Goal: Information Seeking & Learning: Learn about a topic

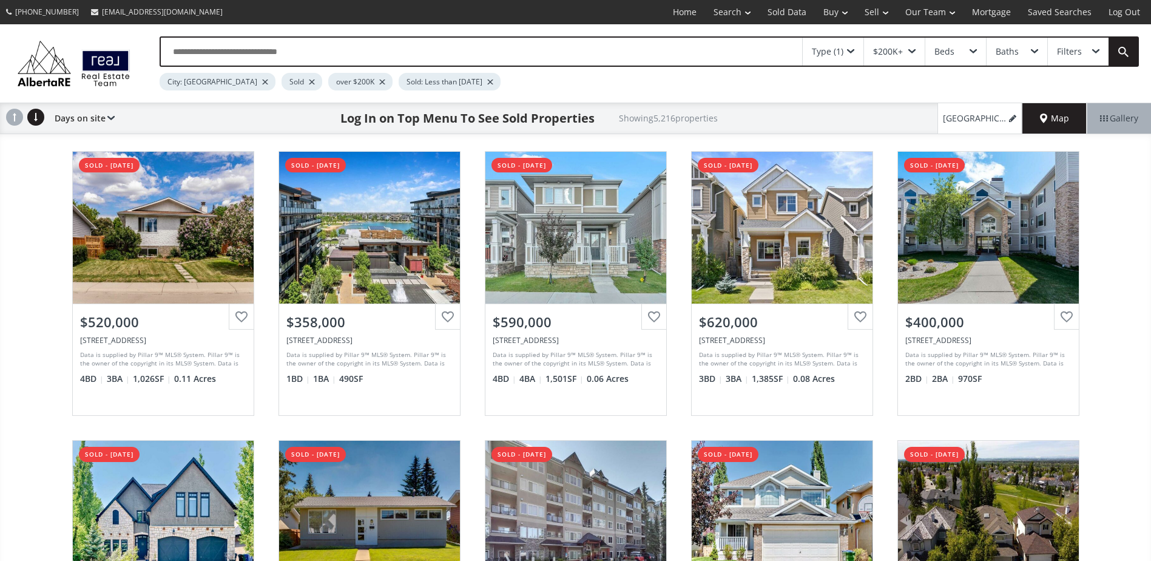
click at [53, 274] on div "Dovercrest Drive SE Calgary AB T2B 1X6 sold - 08/12/2025 View Photos & Details …" at bounding box center [575, 428] width 1151 height 578
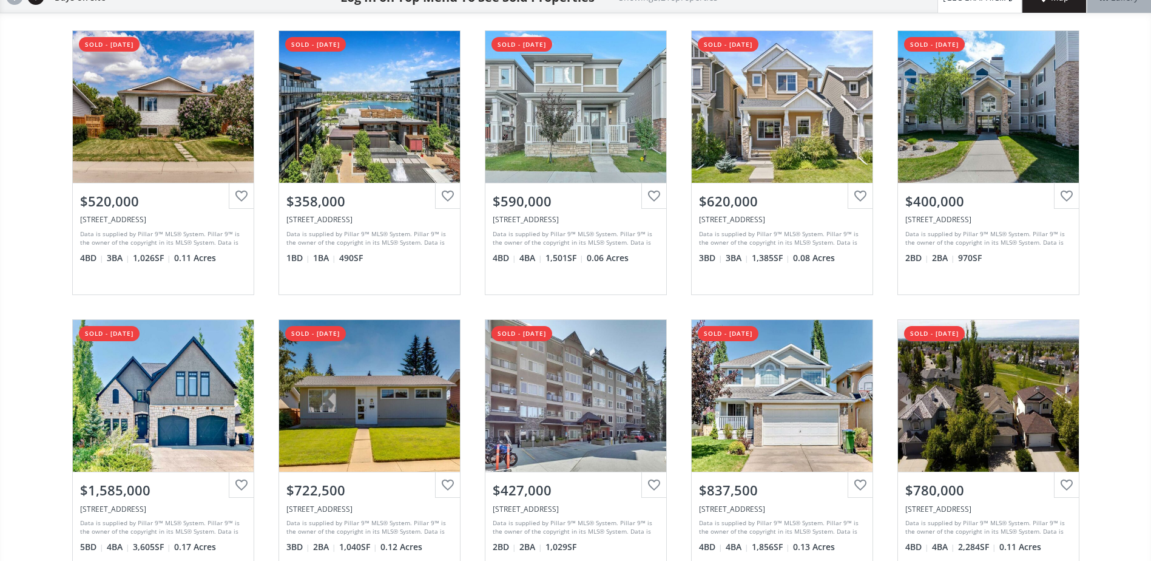
scroll to position [121, 0]
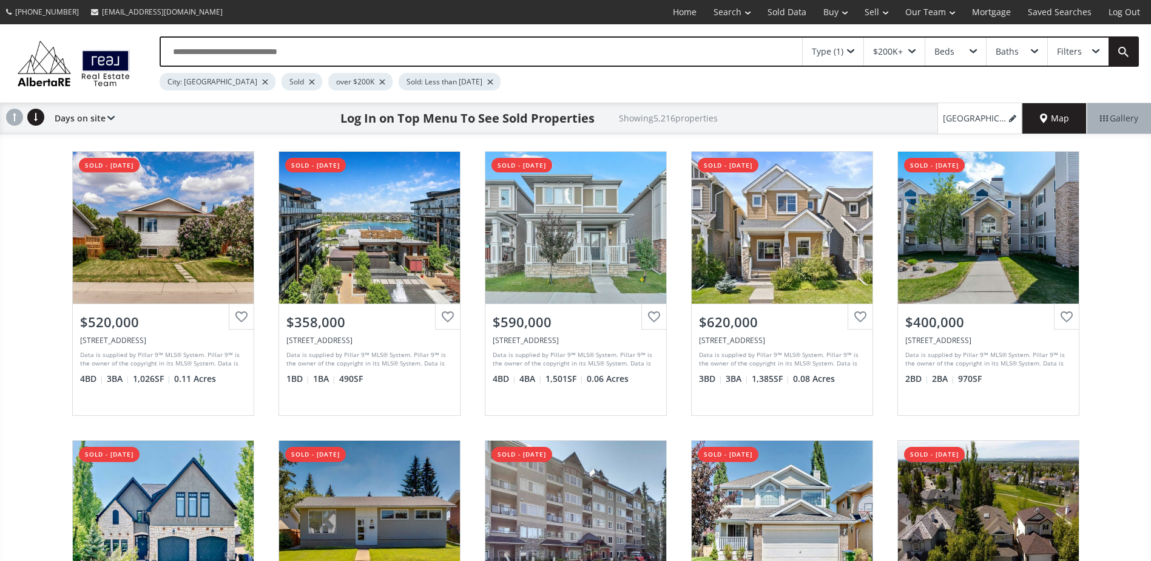
click at [282, 80] on div "Sold" at bounding box center [302, 82] width 41 height 18
click at [282, 78] on div "Sold" at bounding box center [302, 82] width 41 height 18
click at [309, 80] on div at bounding box center [312, 81] width 6 height 5
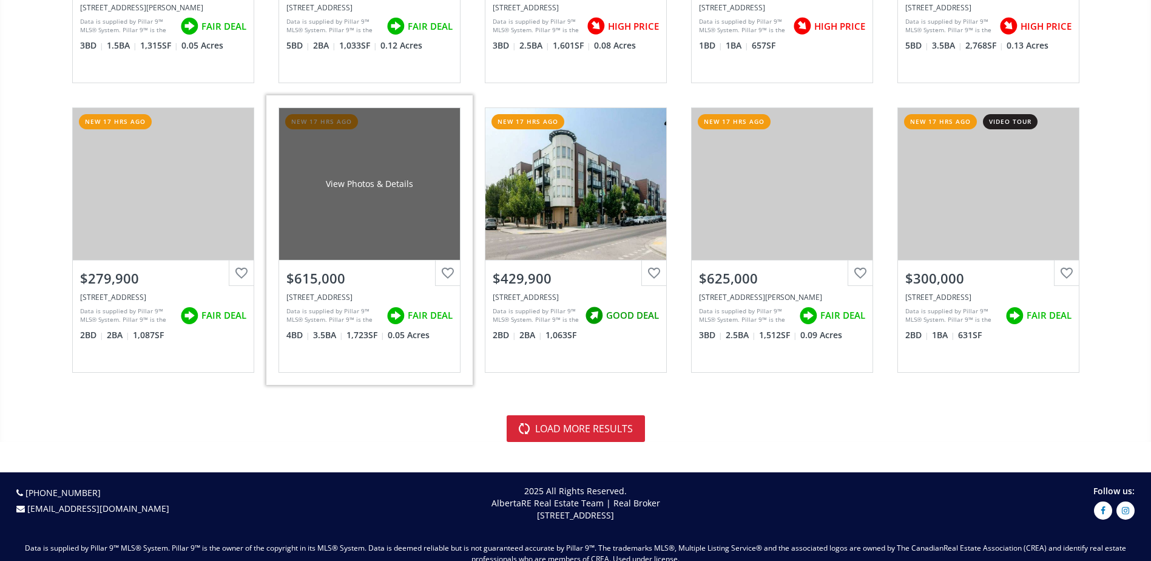
scroll to position [2670, 0]
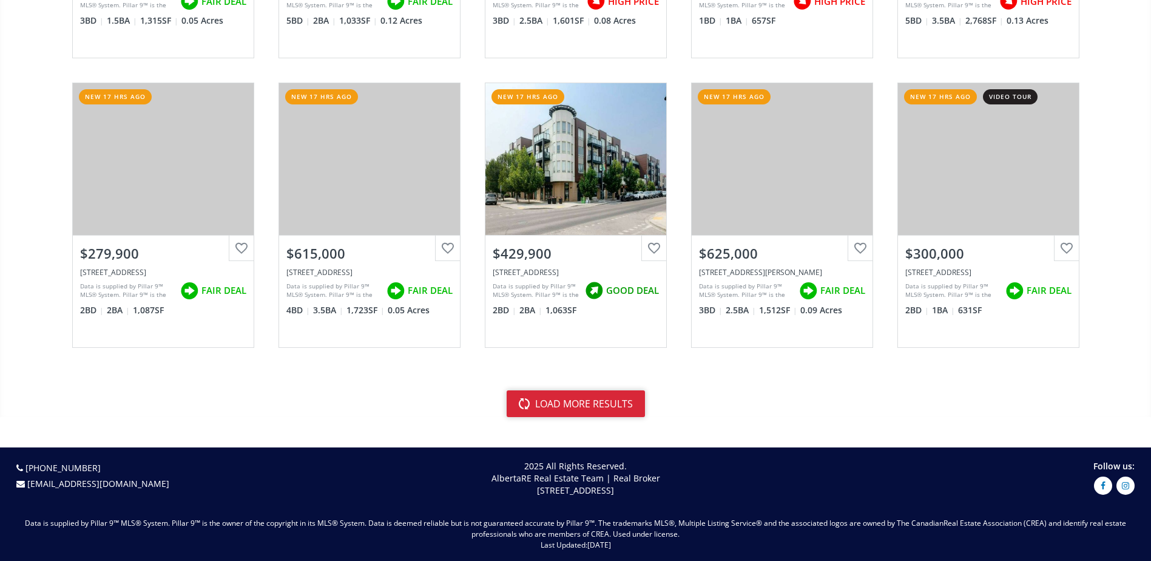
click at [610, 404] on button "load more results" at bounding box center [576, 403] width 138 height 27
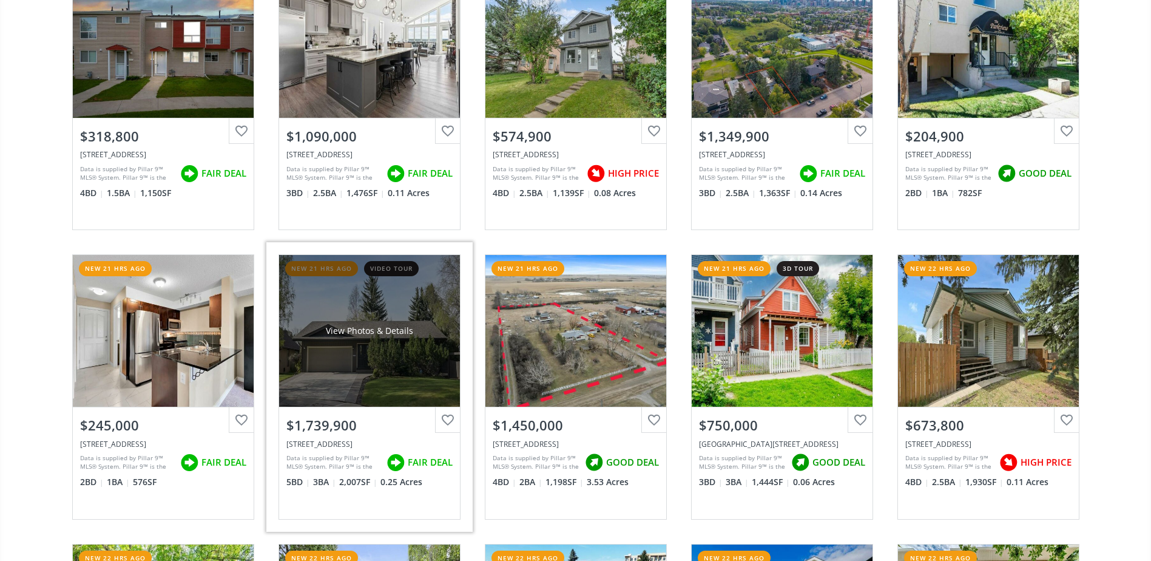
scroll to position [4369, 0]
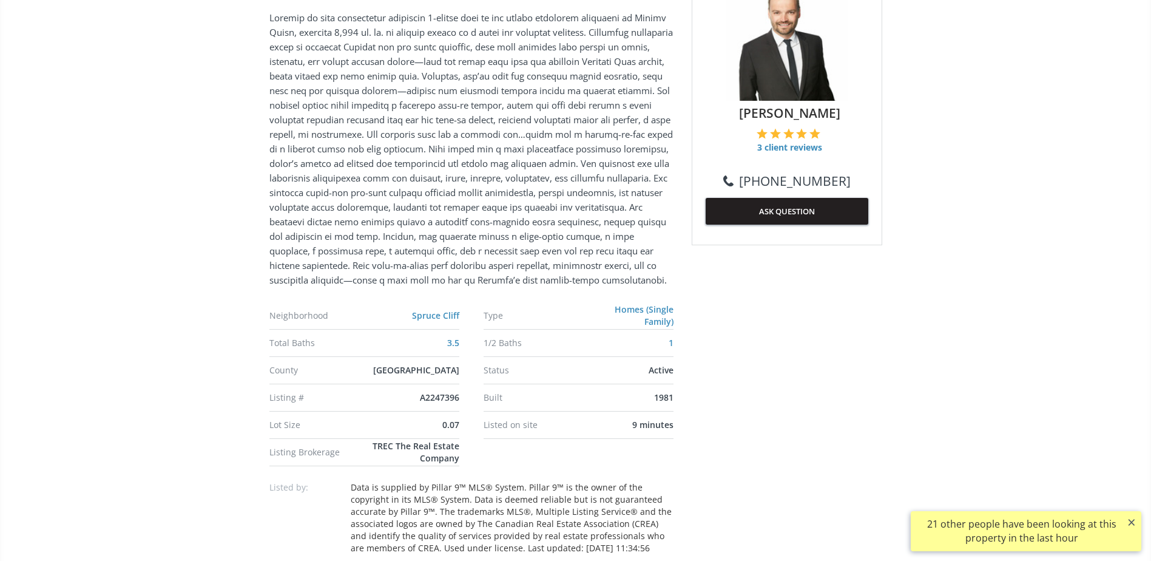
scroll to position [728, 0]
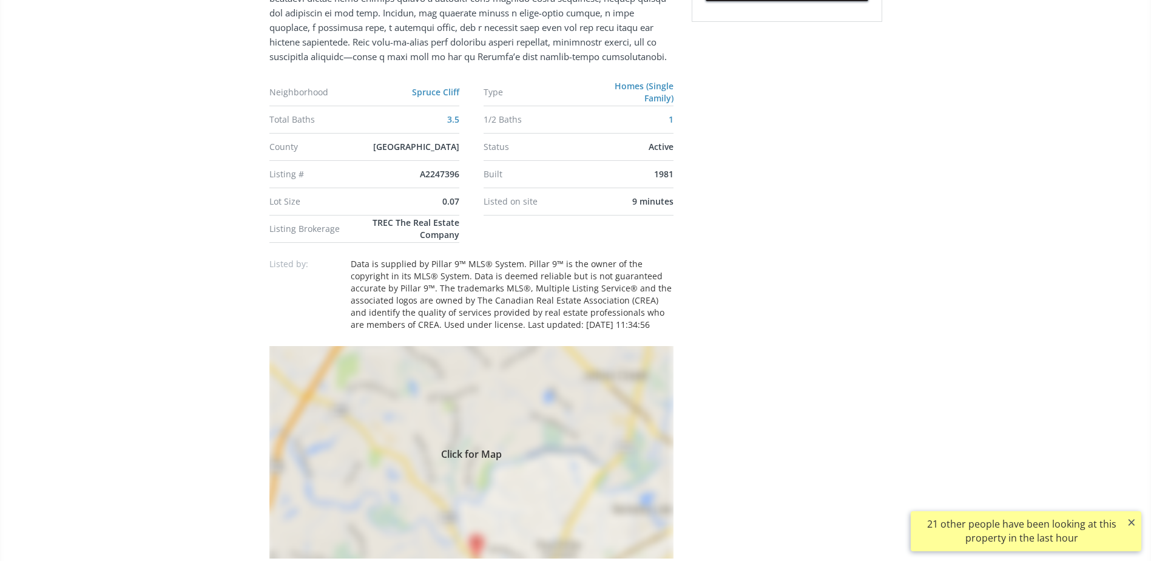
click at [587, 370] on div "Click for Map" at bounding box center [471, 452] width 404 height 212
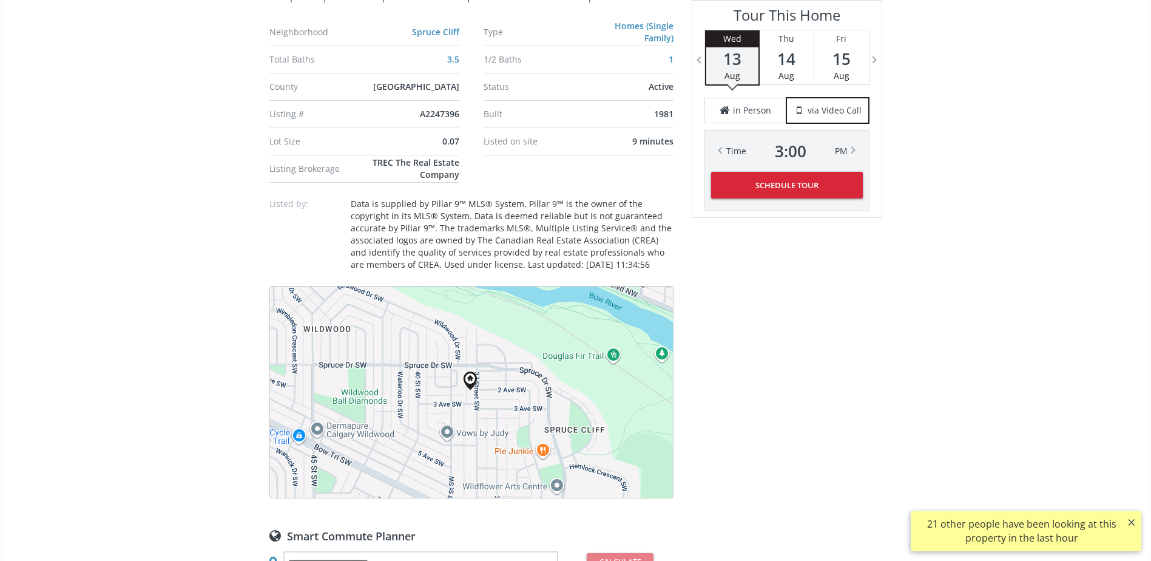
scroll to position [789, 0]
click at [380, 316] on button "Satellite" at bounding box center [359, 304] width 67 height 24
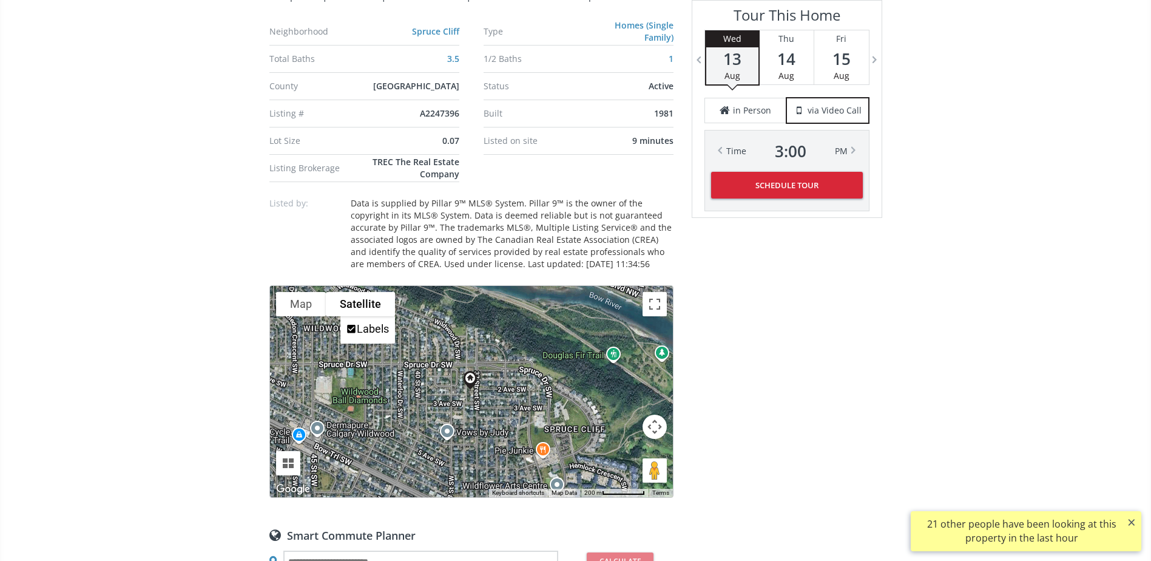
click at [662, 439] on button "Map camera controls" at bounding box center [655, 426] width 24 height 24
click at [632, 408] on button "Zoom in" at bounding box center [624, 396] width 24 height 24
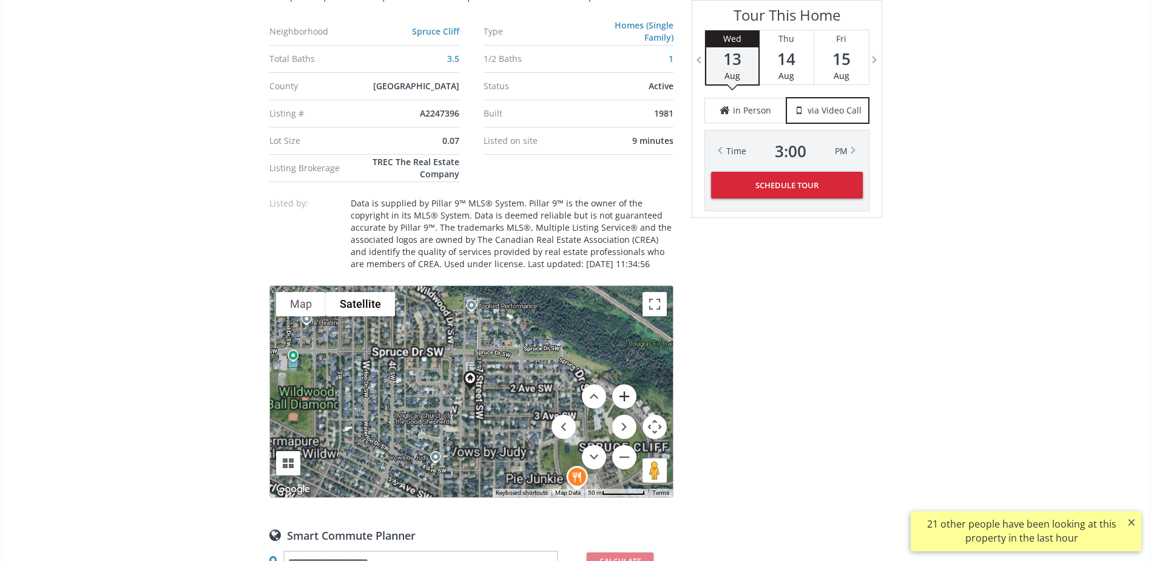
click at [632, 408] on button "Zoom in" at bounding box center [624, 396] width 24 height 24
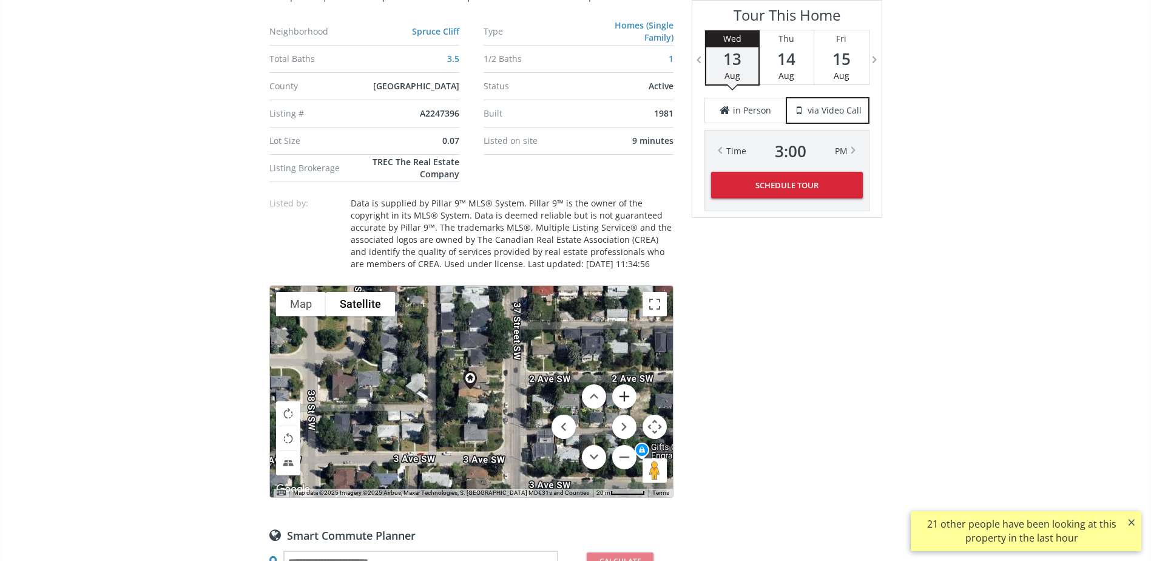
click at [632, 408] on button "Zoom in" at bounding box center [624, 396] width 24 height 24
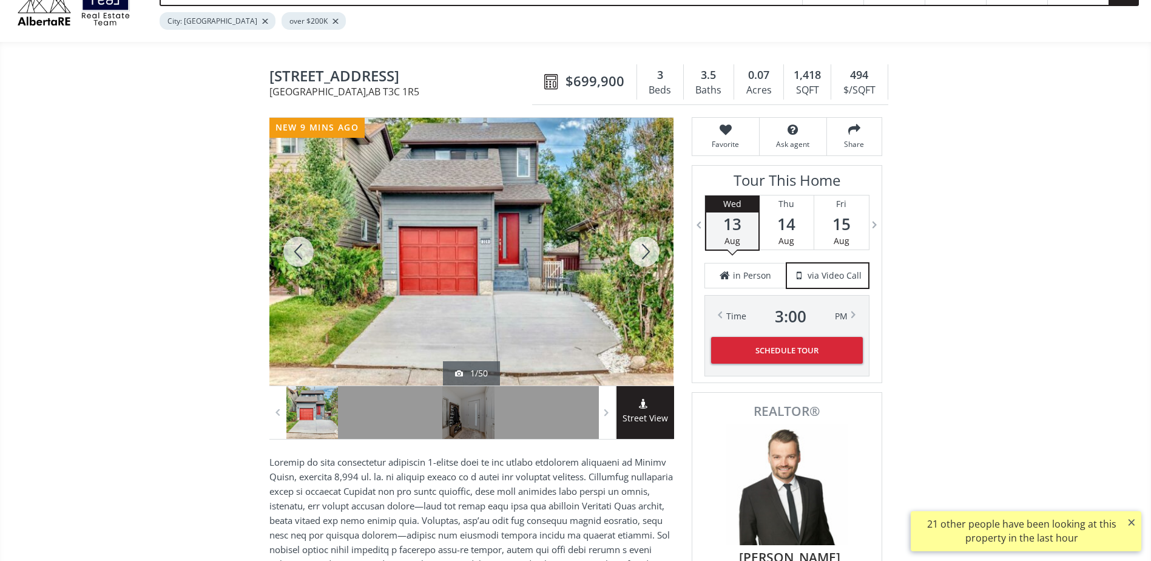
scroll to position [121, 0]
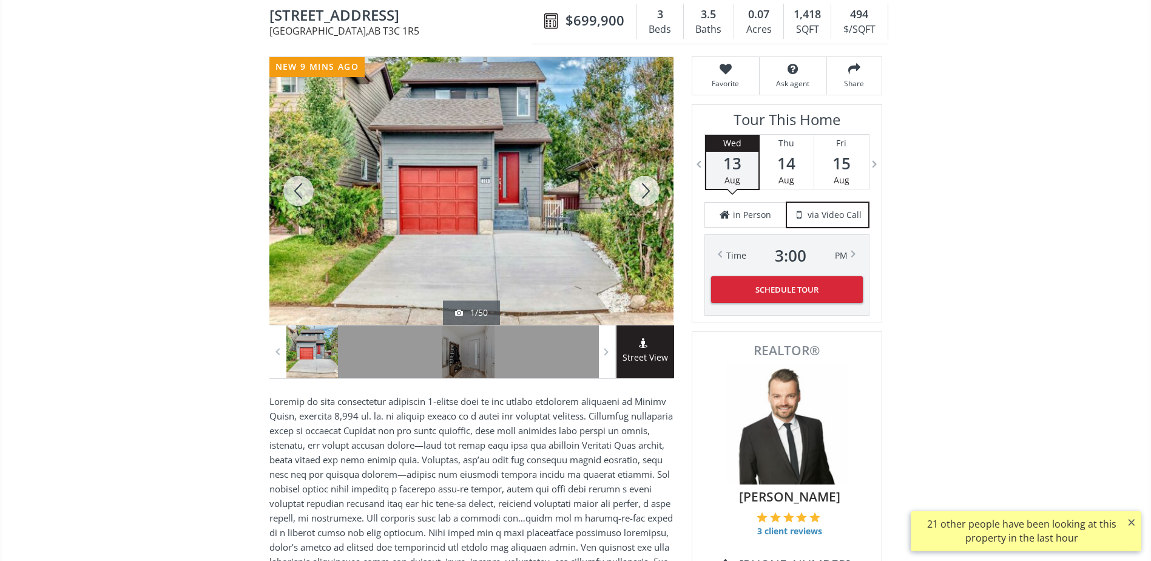
click at [642, 191] on div at bounding box center [644, 191] width 58 height 268
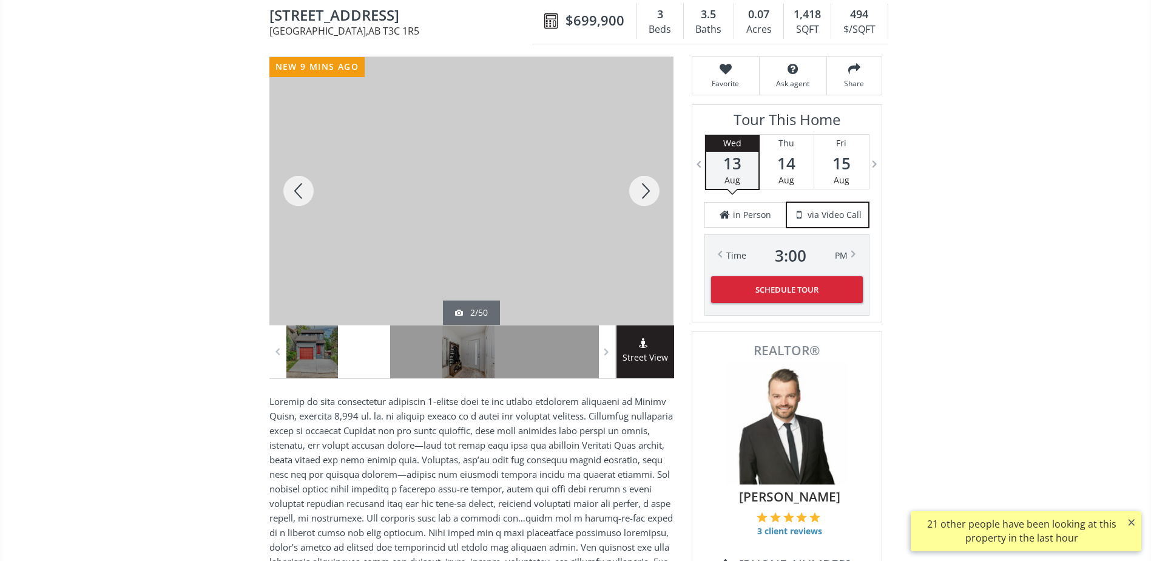
click at [657, 186] on div at bounding box center [644, 191] width 58 height 268
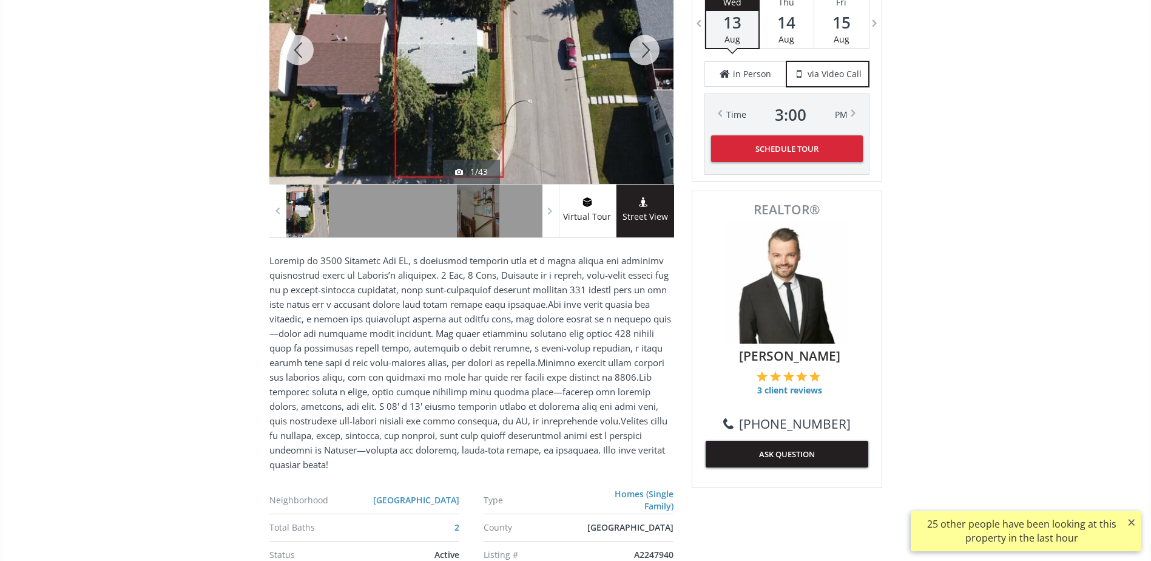
scroll to position [425, 0]
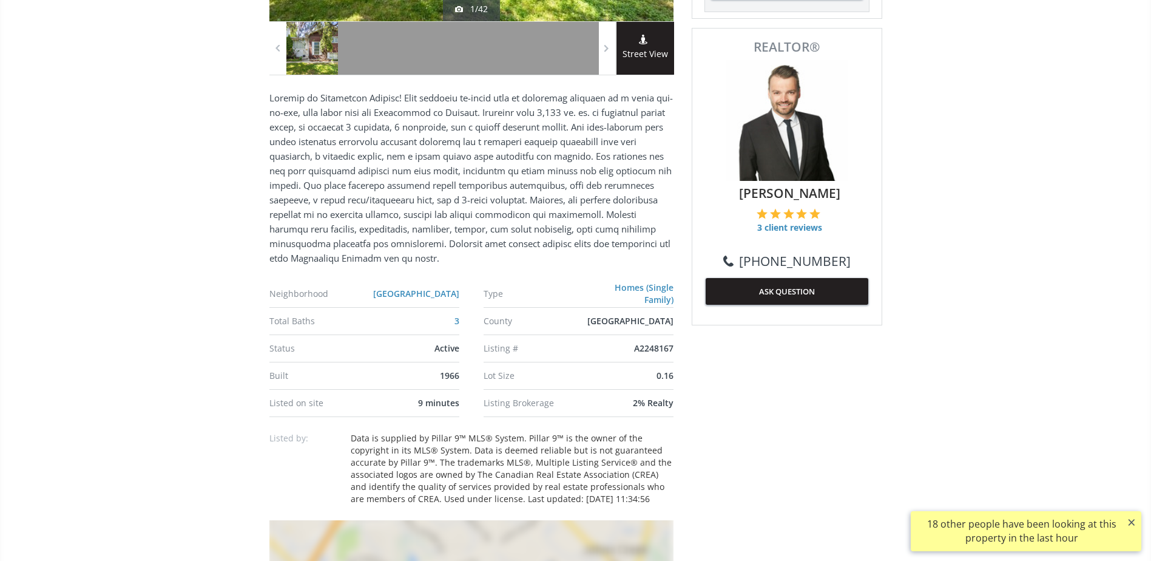
scroll to position [607, 0]
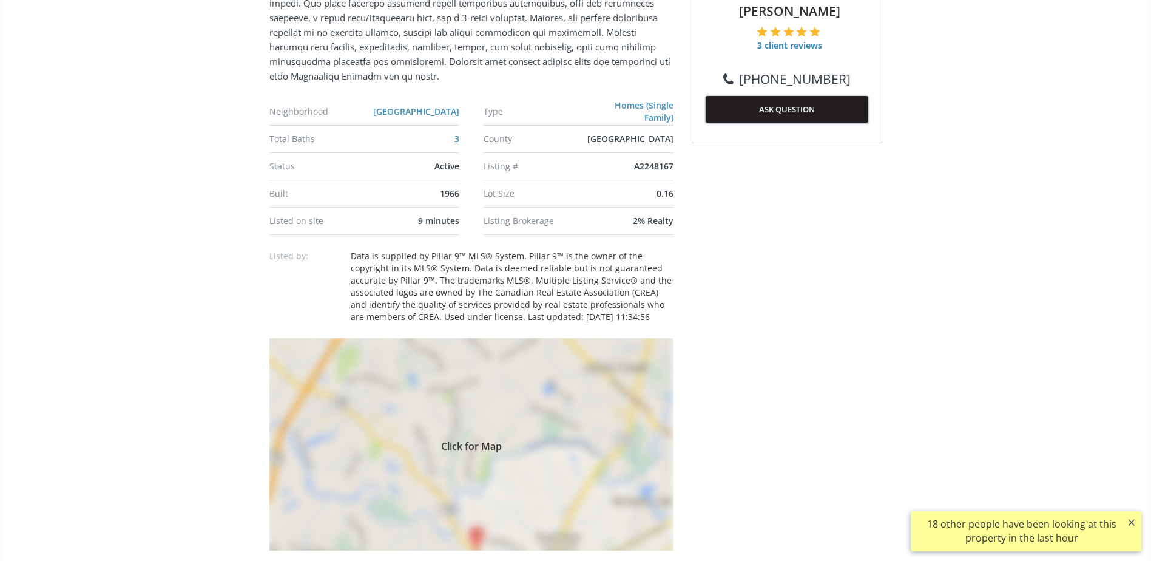
click at [578, 386] on div "Click for Map" at bounding box center [471, 444] width 404 height 212
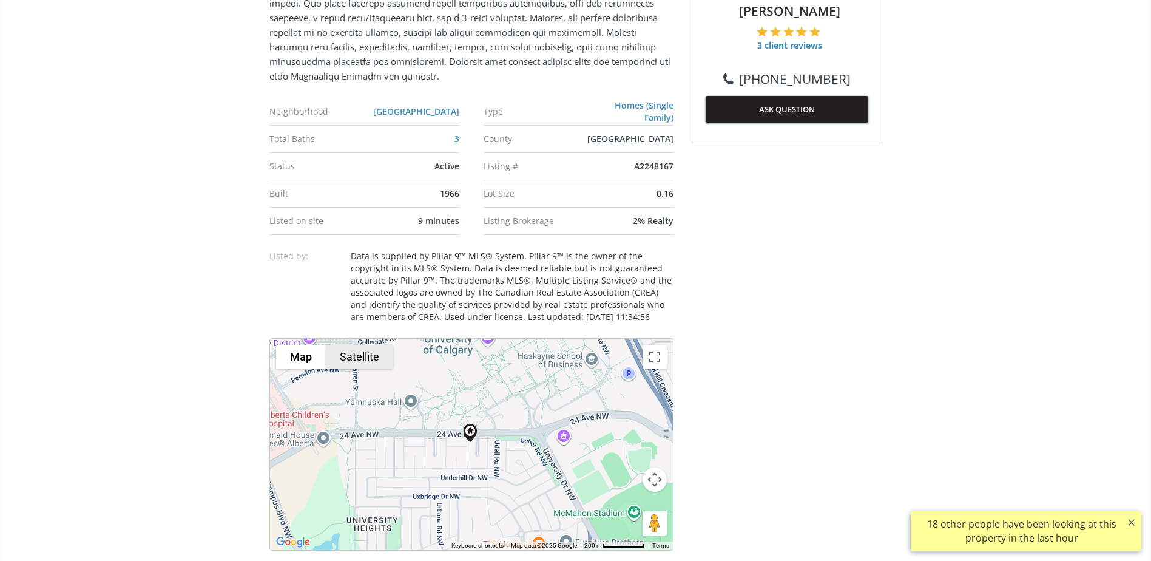
click at [365, 352] on button "Satellite" at bounding box center [359, 357] width 67 height 24
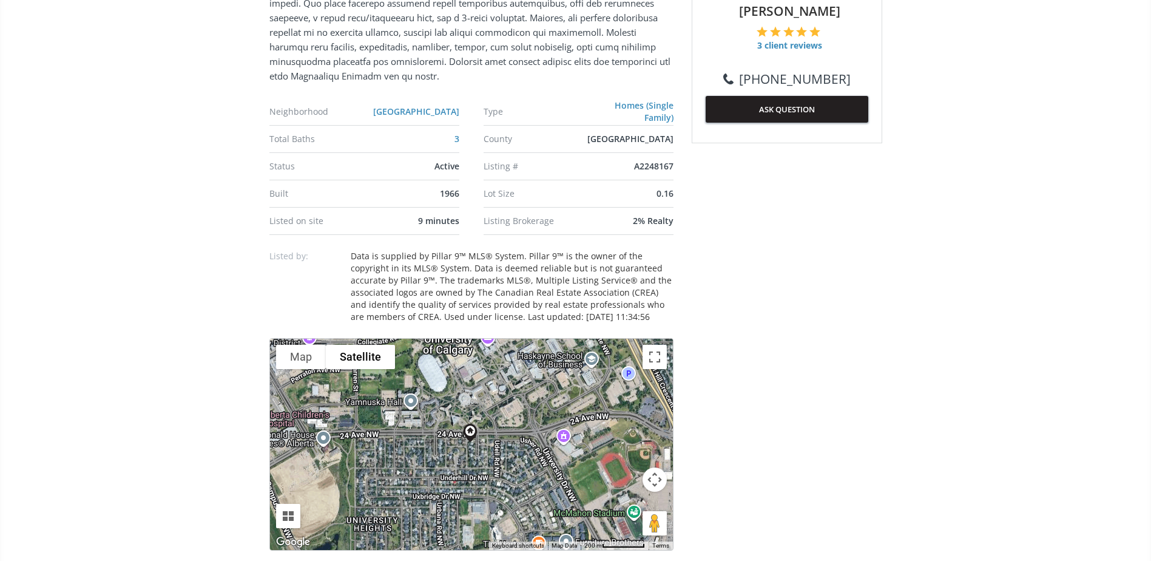
click at [649, 480] on button "Map camera controls" at bounding box center [655, 479] width 24 height 24
click at [627, 455] on button "Zoom in" at bounding box center [624, 449] width 24 height 24
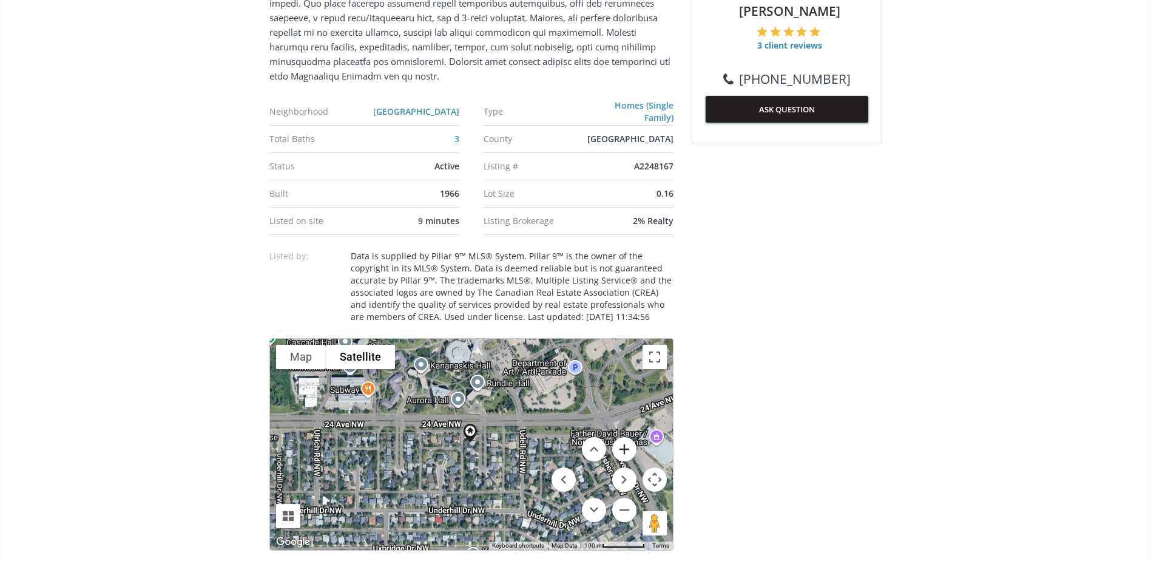
click at [627, 455] on button "Zoom in" at bounding box center [624, 449] width 24 height 24
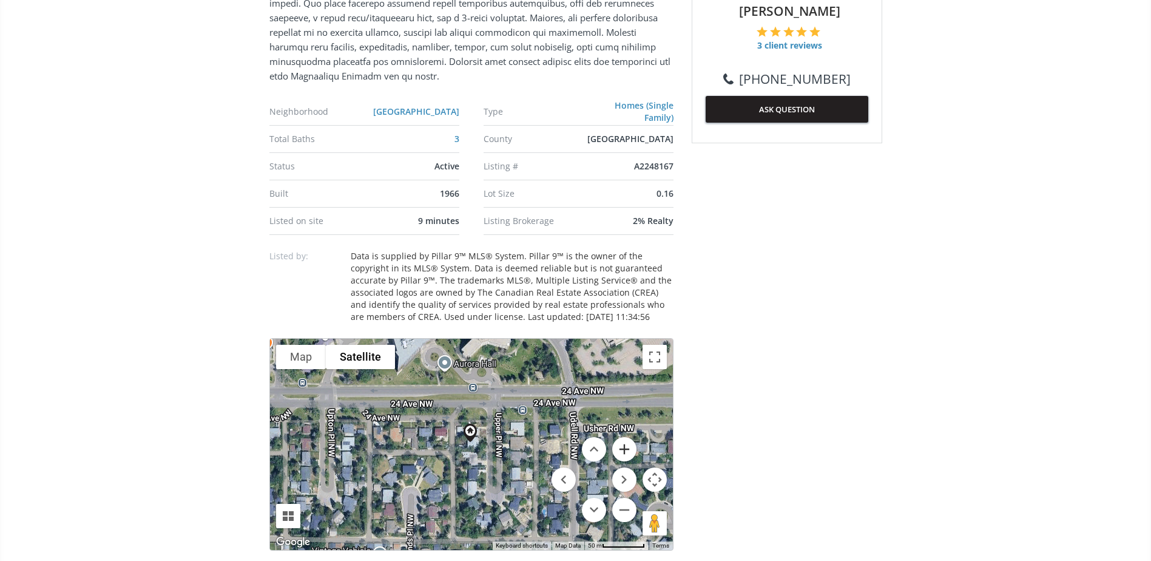
click at [627, 455] on button "Zoom in" at bounding box center [624, 449] width 24 height 24
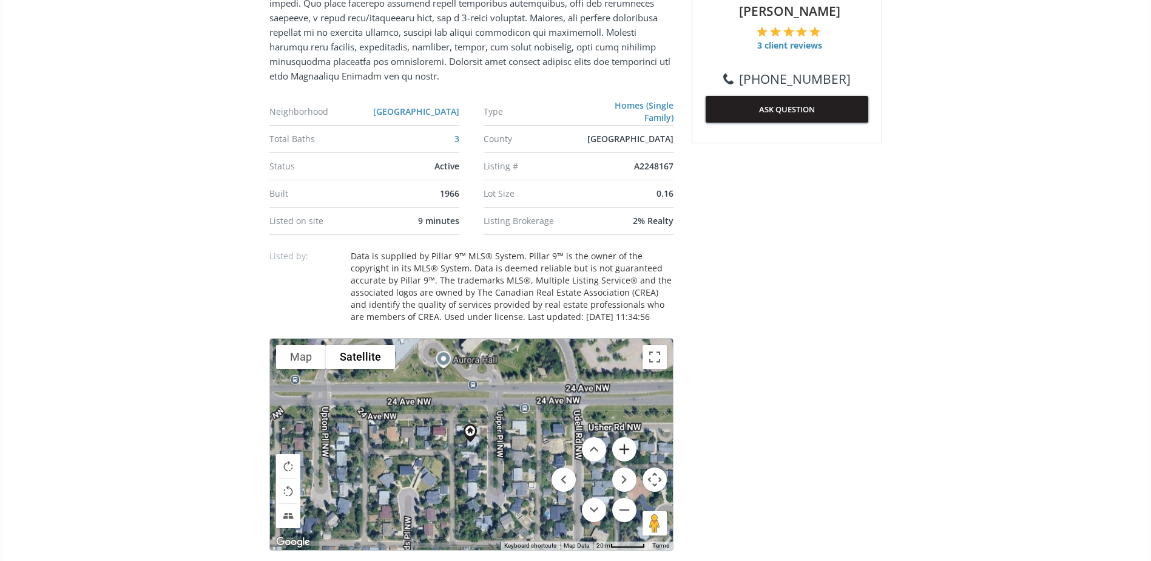
click at [627, 455] on button "Zoom in" at bounding box center [624, 449] width 24 height 24
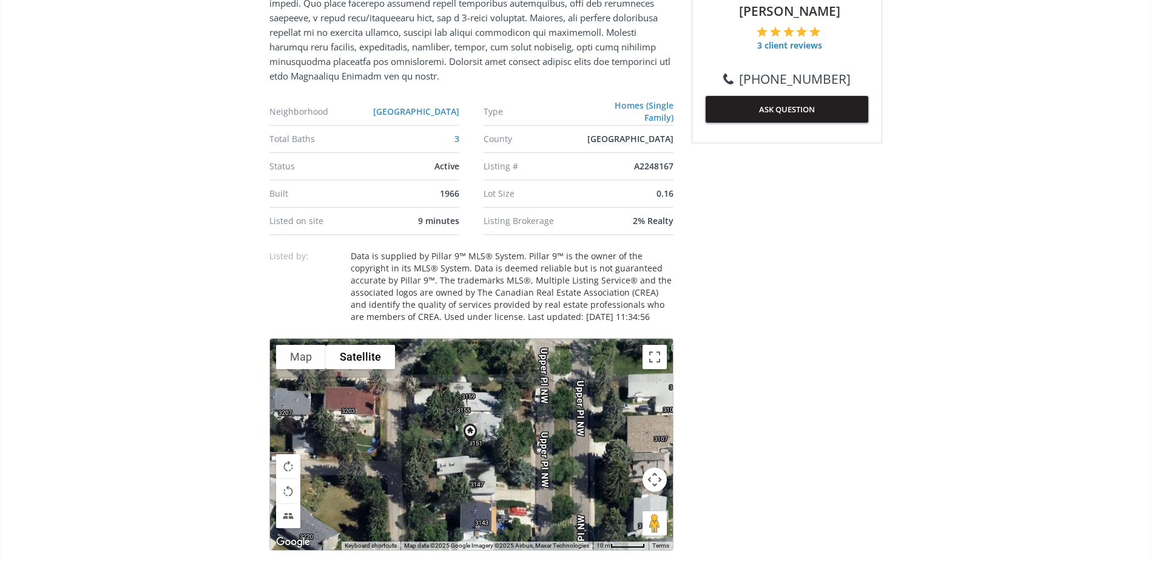
drag, startPoint x: 571, startPoint y: 427, endPoint x: 535, endPoint y: 425, distance: 35.8
click at [535, 425] on div "To navigate, press the arrow keys." at bounding box center [471, 444] width 403 height 211
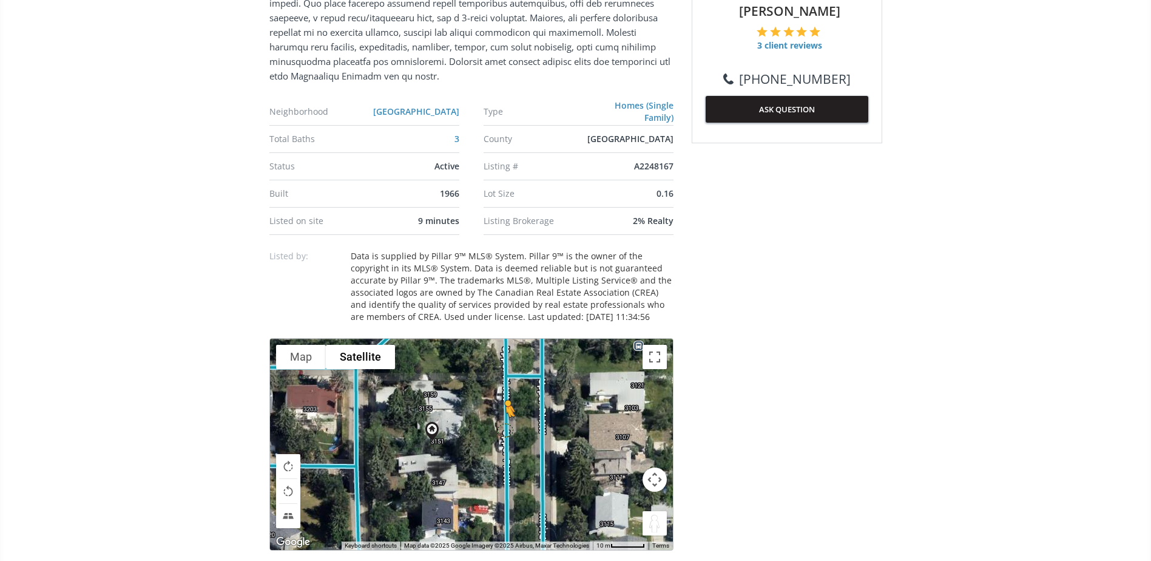
drag, startPoint x: 653, startPoint y: 522, endPoint x: 502, endPoint y: 429, distance: 177.1
click at [502, 429] on div "To navigate, press the arrow keys. To activate drag with keyboard, press Alt + …" at bounding box center [471, 444] width 403 height 211
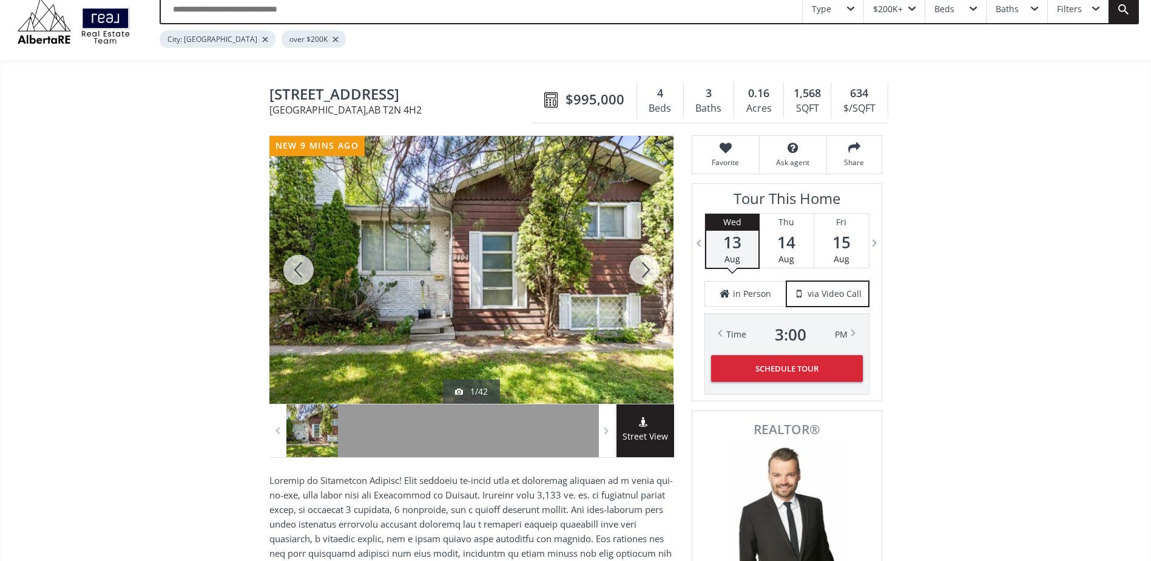
scroll to position [61, 0]
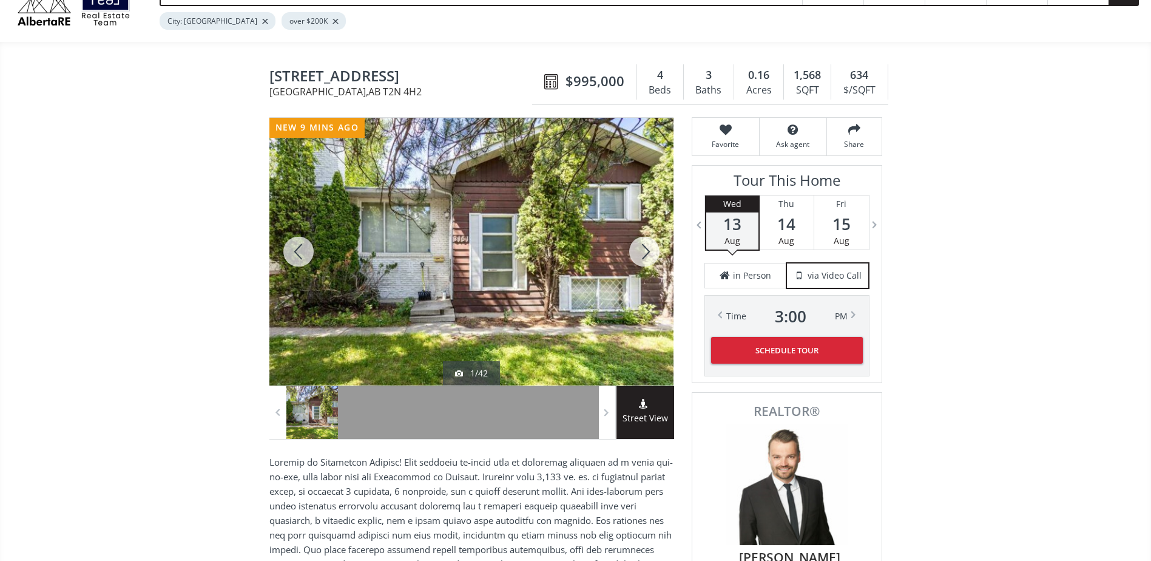
click at [652, 265] on div at bounding box center [644, 252] width 58 height 268
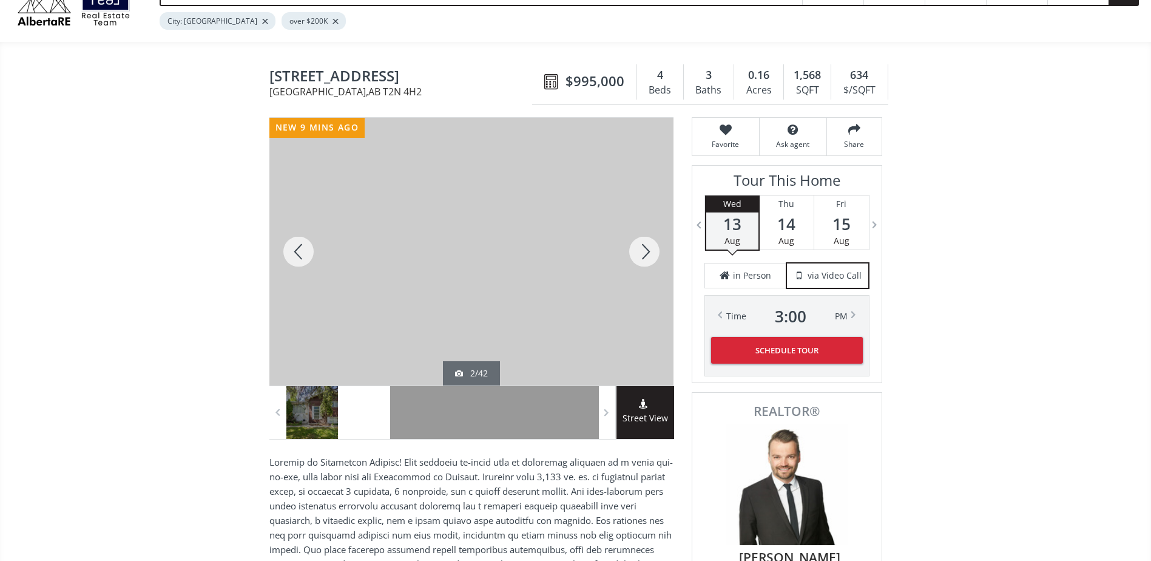
click at [652, 265] on div at bounding box center [644, 252] width 58 height 268
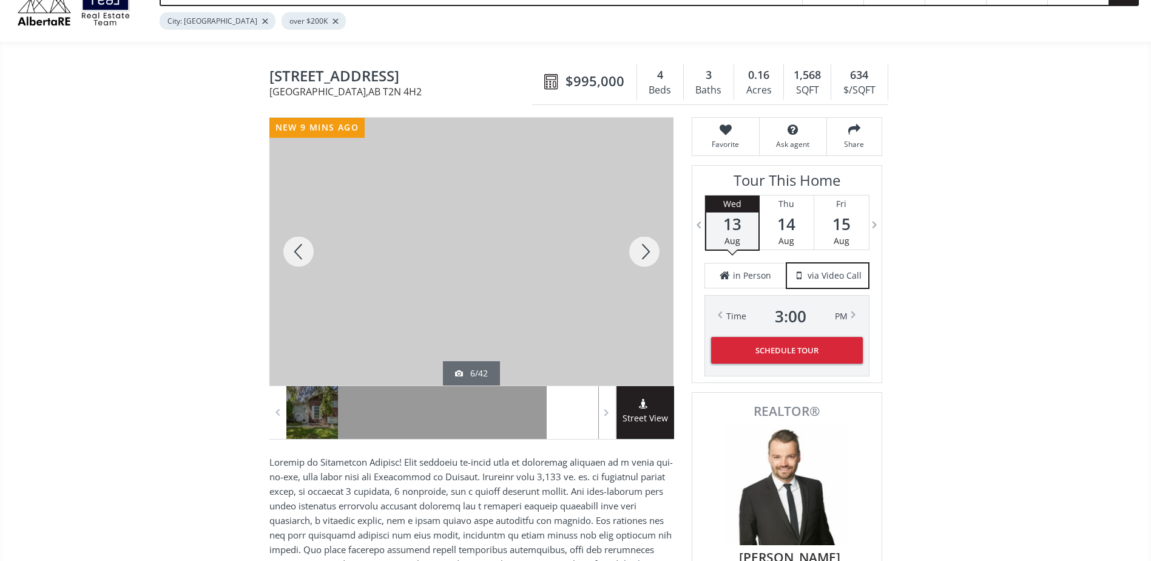
click at [652, 265] on div at bounding box center [644, 252] width 58 height 268
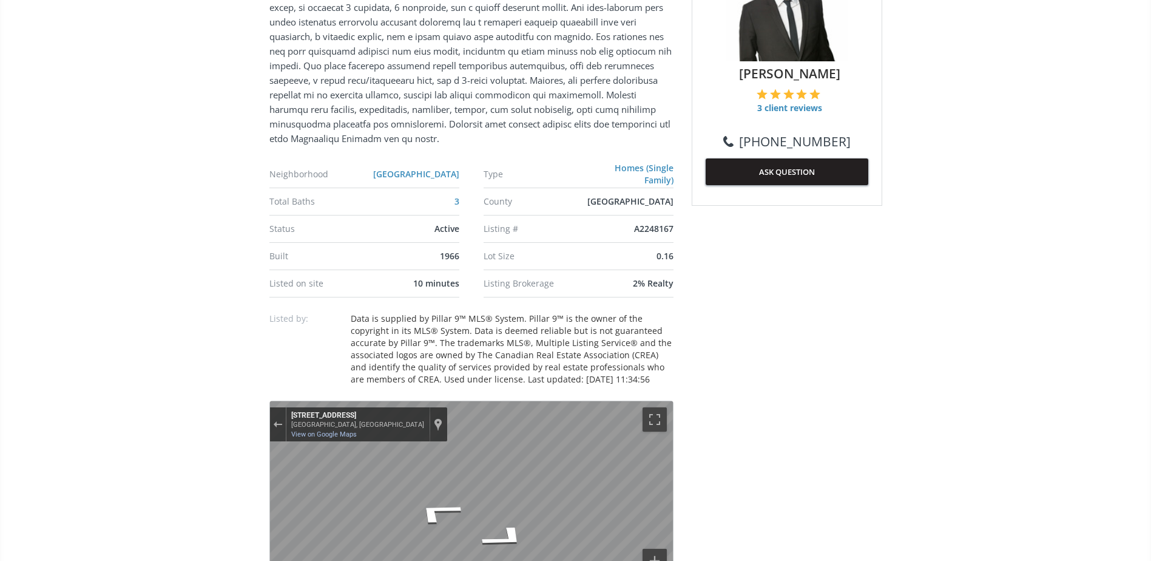
scroll to position [728, 0]
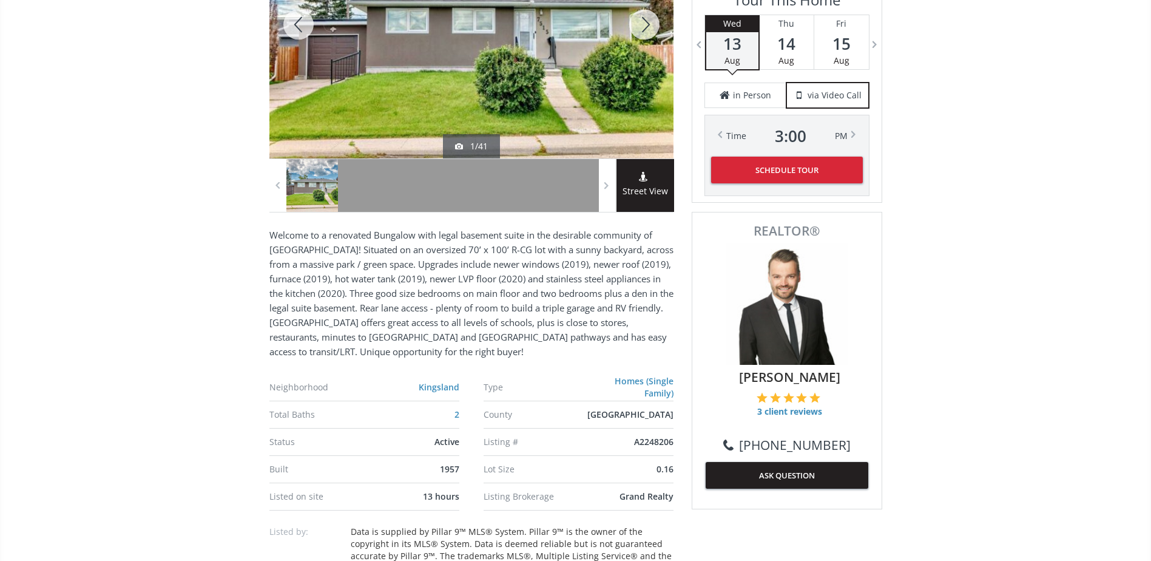
scroll to position [485, 0]
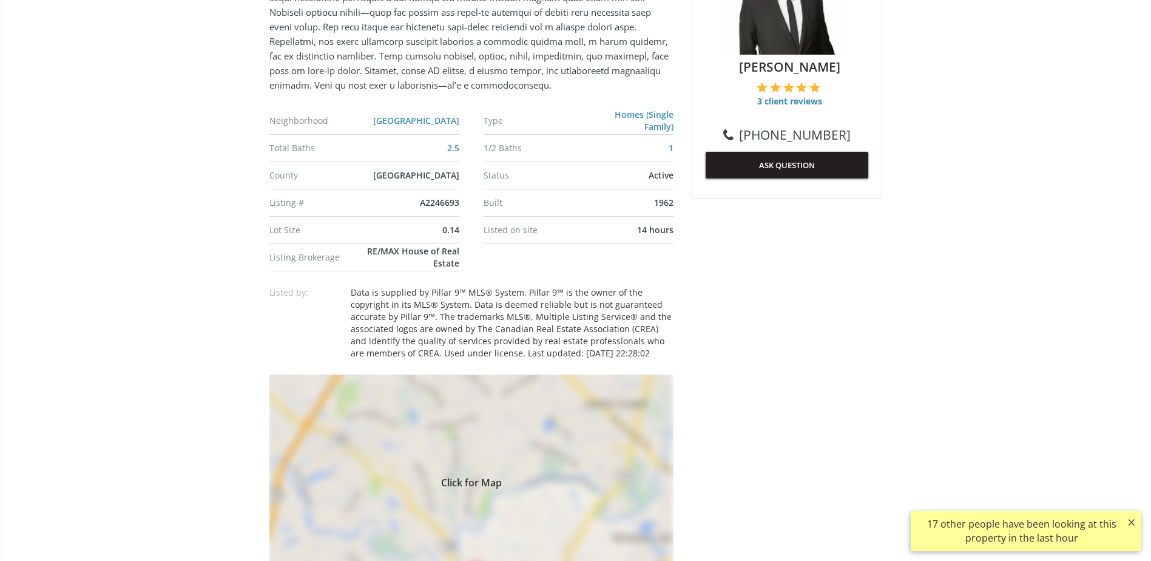
scroll to position [850, 0]
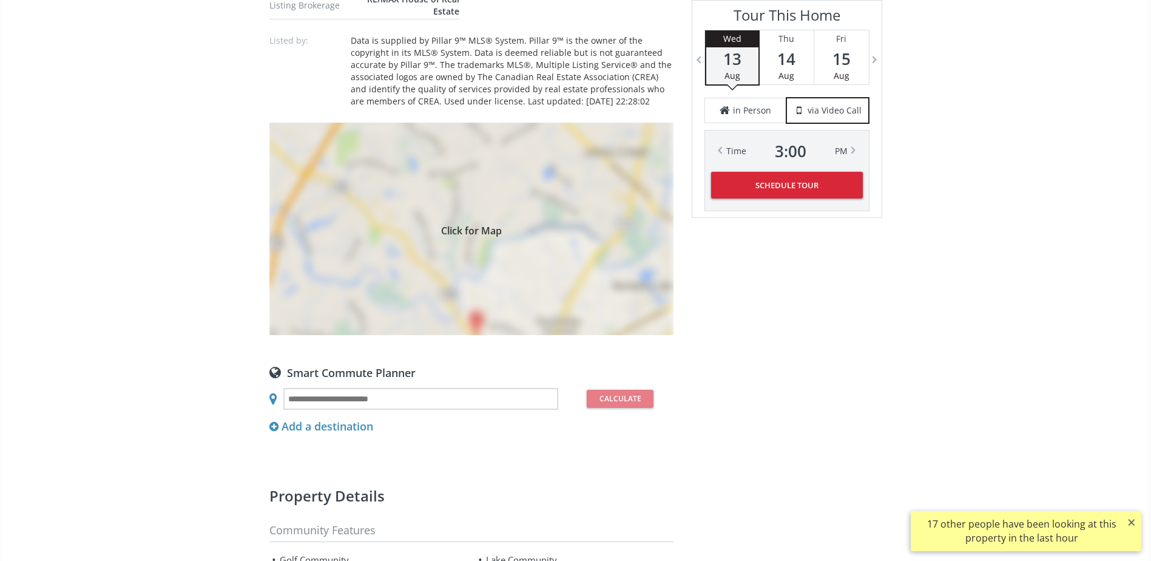
click at [516, 317] on div "Click for Map" at bounding box center [471, 229] width 404 height 212
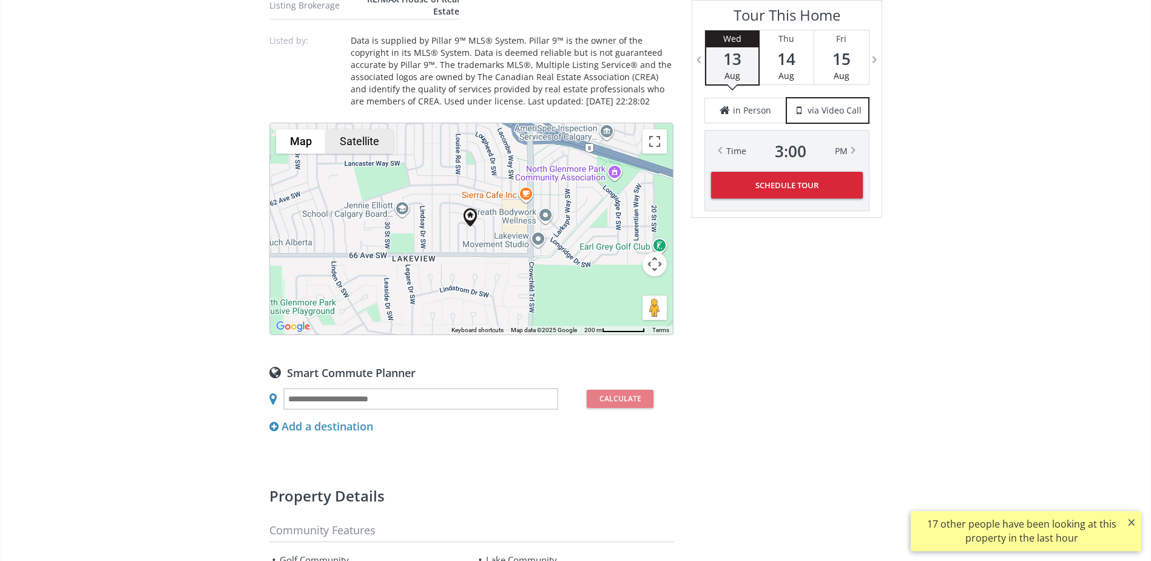
click at [350, 154] on button "Satellite" at bounding box center [359, 141] width 67 height 24
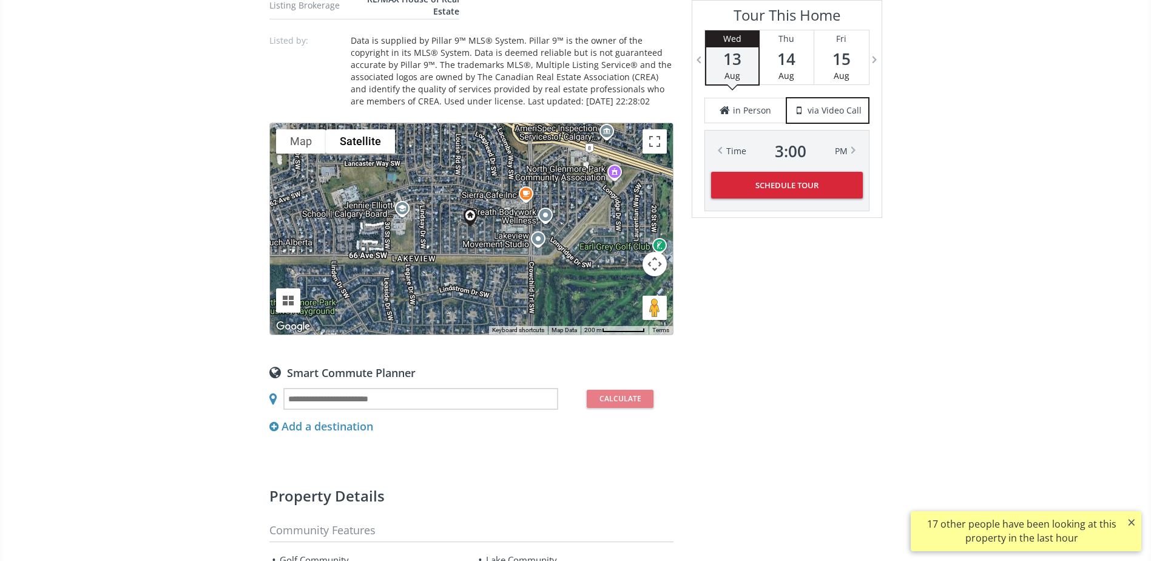
click at [654, 274] on button "Map camera controls" at bounding box center [655, 264] width 24 height 24
click at [626, 245] on button "Zoom in" at bounding box center [624, 233] width 24 height 24
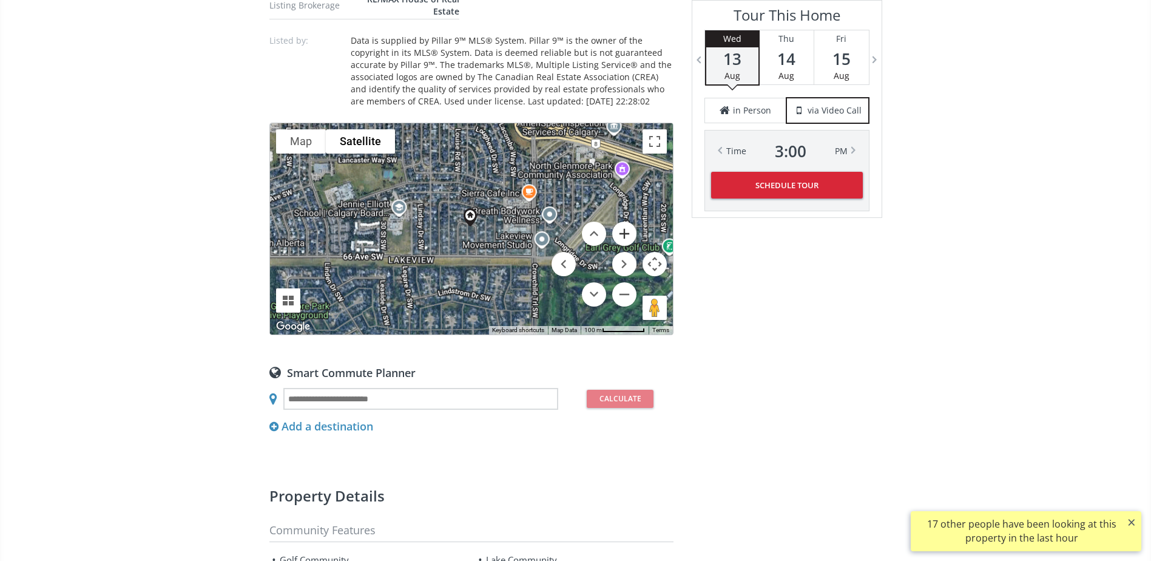
click at [626, 245] on button "Zoom in" at bounding box center [624, 233] width 24 height 24
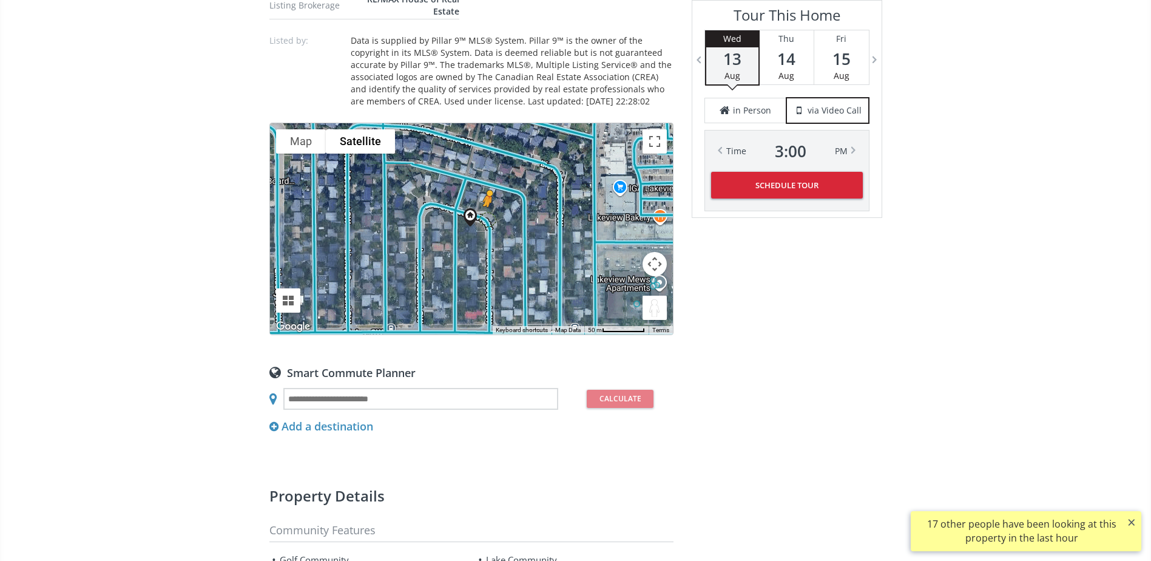
drag, startPoint x: 649, startPoint y: 314, endPoint x: 487, endPoint y: 234, distance: 181.5
click at [487, 234] on div "To navigate, press the arrow keys. To activate drag with keyboard, press Alt + …" at bounding box center [471, 228] width 403 height 211
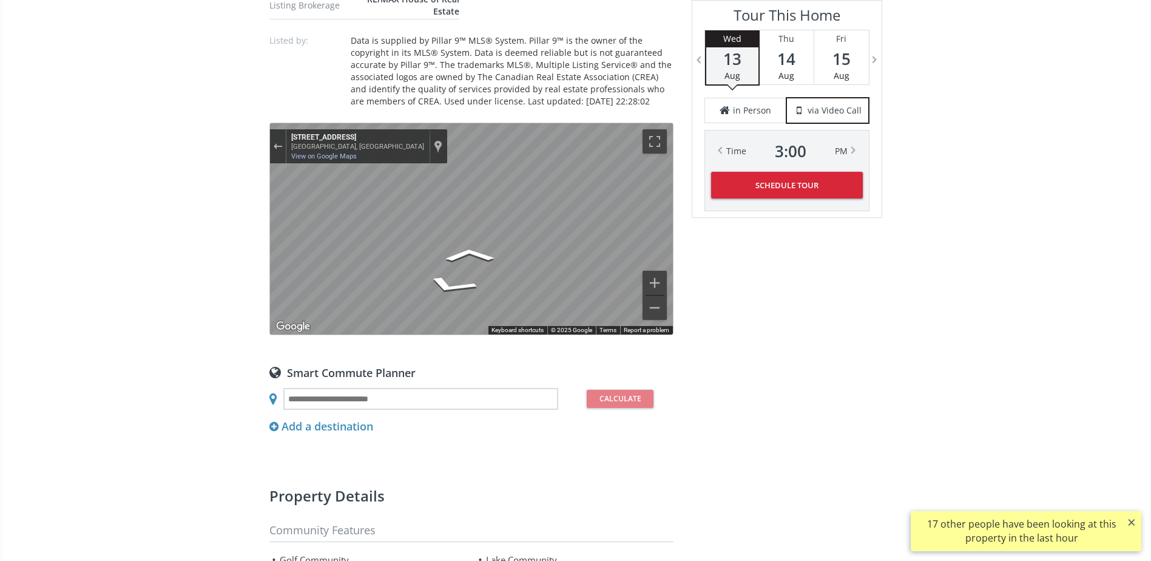
drag, startPoint x: 480, startPoint y: 269, endPoint x: 677, endPoint y: 278, distance: 196.8
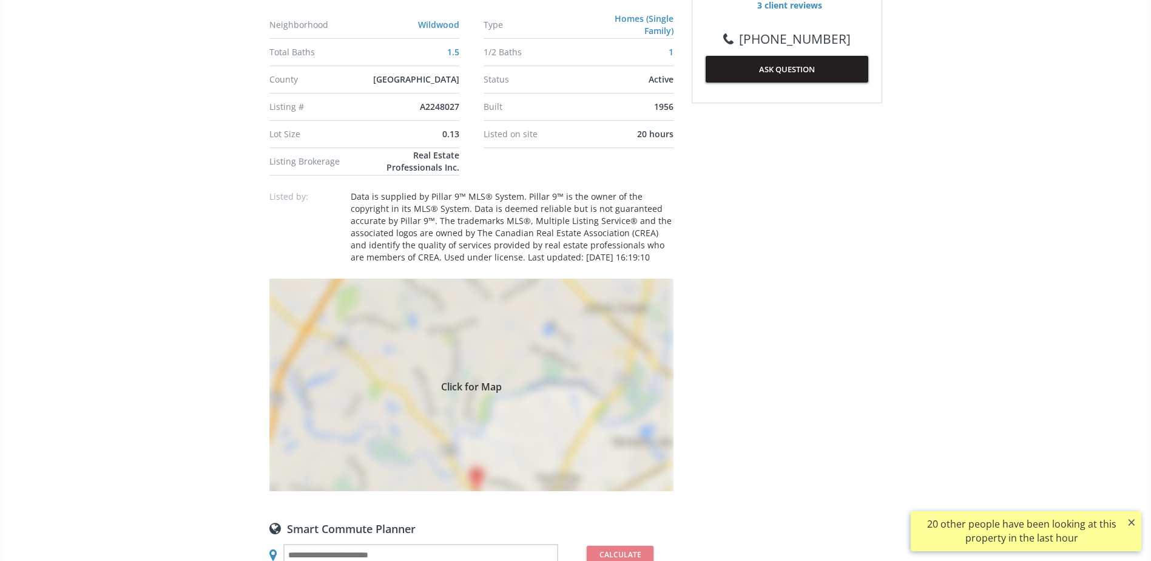
scroll to position [910, 0]
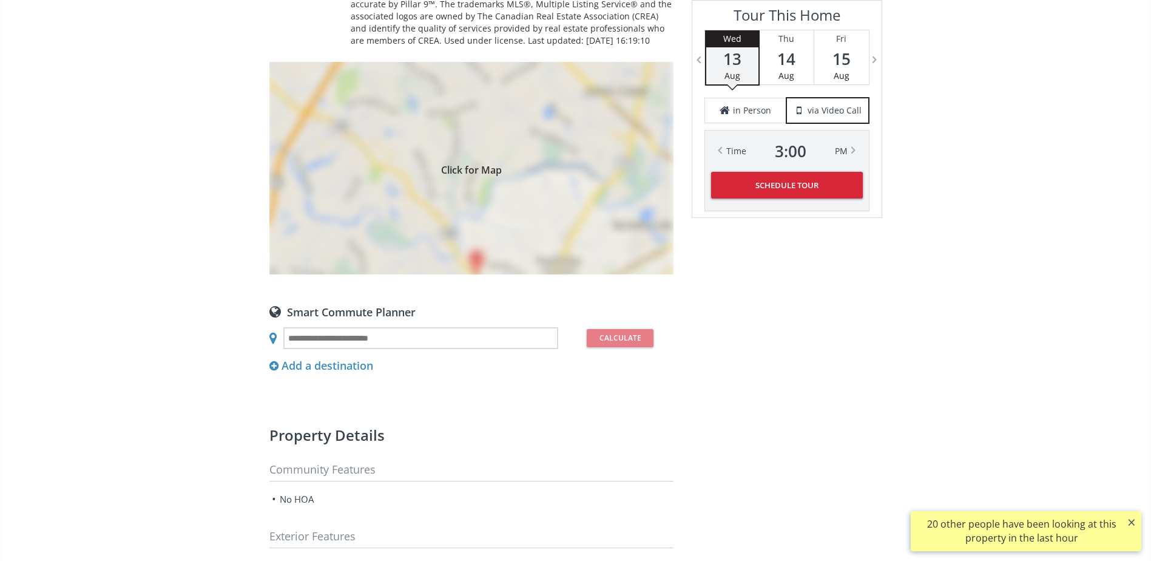
click at [490, 198] on div "Click for Map" at bounding box center [471, 168] width 404 height 212
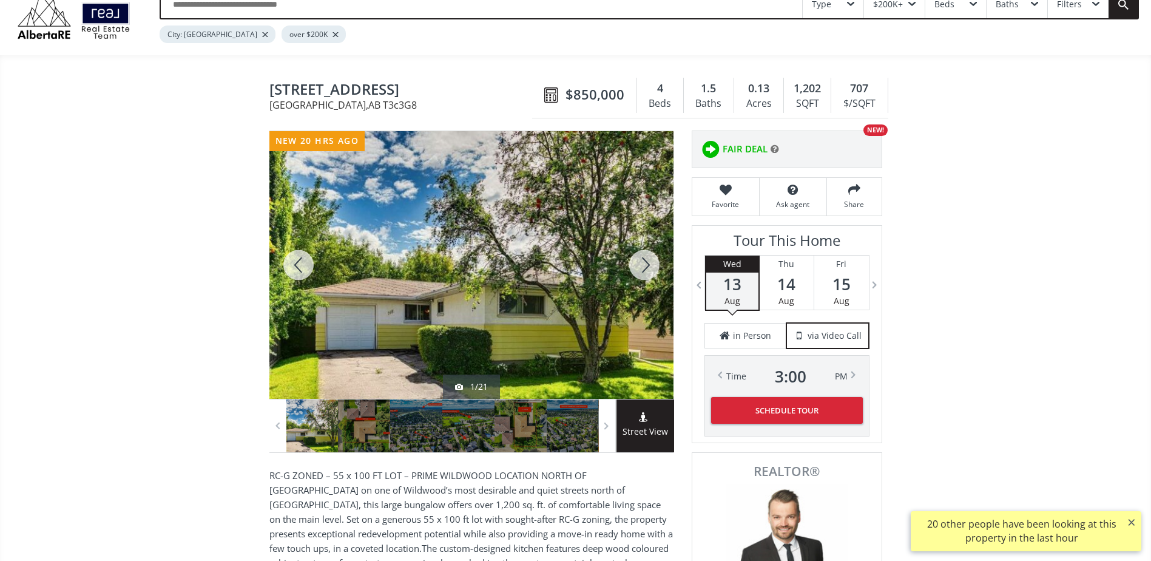
scroll to position [121, 0]
